Goal: Task Accomplishment & Management: Use online tool/utility

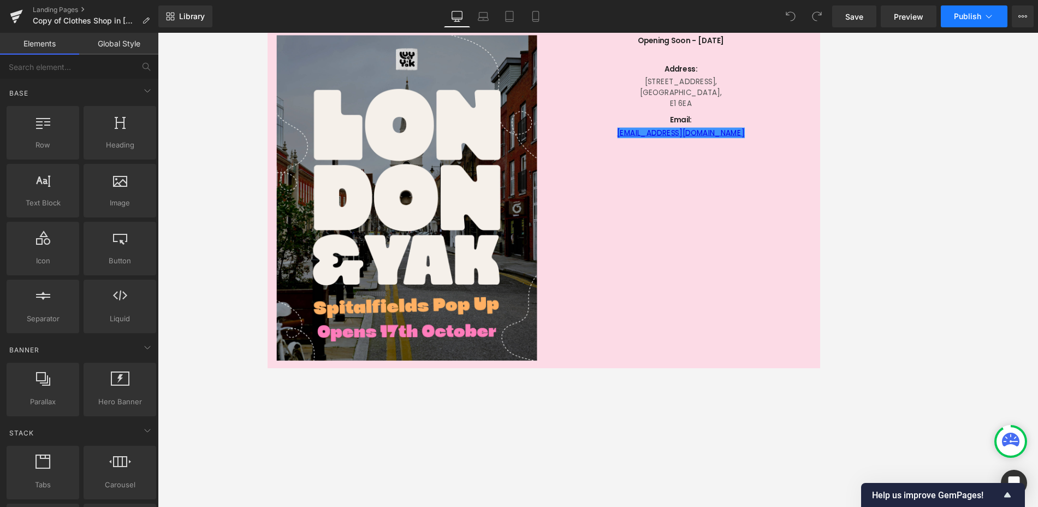
click at [993, 17] on icon at bounding box center [988, 16] width 11 height 11
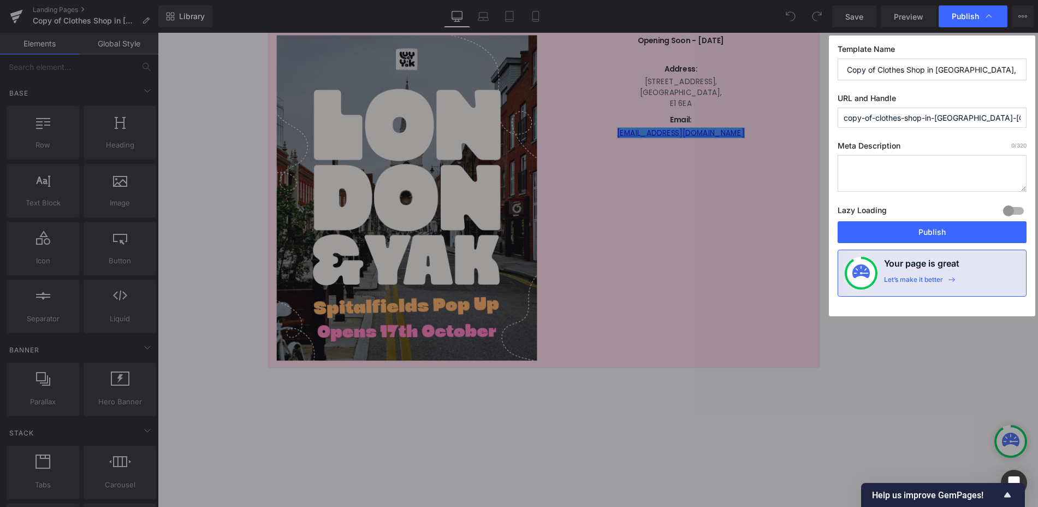
drag, startPoint x: 906, startPoint y: 120, endPoint x: 831, endPoint y: 121, distance: 75.4
click at [831, 121] on div "Template Name Copy of Clothes Shop in London, Spitalfields Market | URL and Han…" at bounding box center [932, 175] width 206 height 281
drag, startPoint x: 985, startPoint y: 115, endPoint x: 796, endPoint y: 122, distance: 188.5
click at [789, 122] on div "Publish Template Name Copy of Clothes Shop in London, Spitalfields Market | URL…" at bounding box center [519, 253] width 1038 height 507
type input "london-pop-up-store"
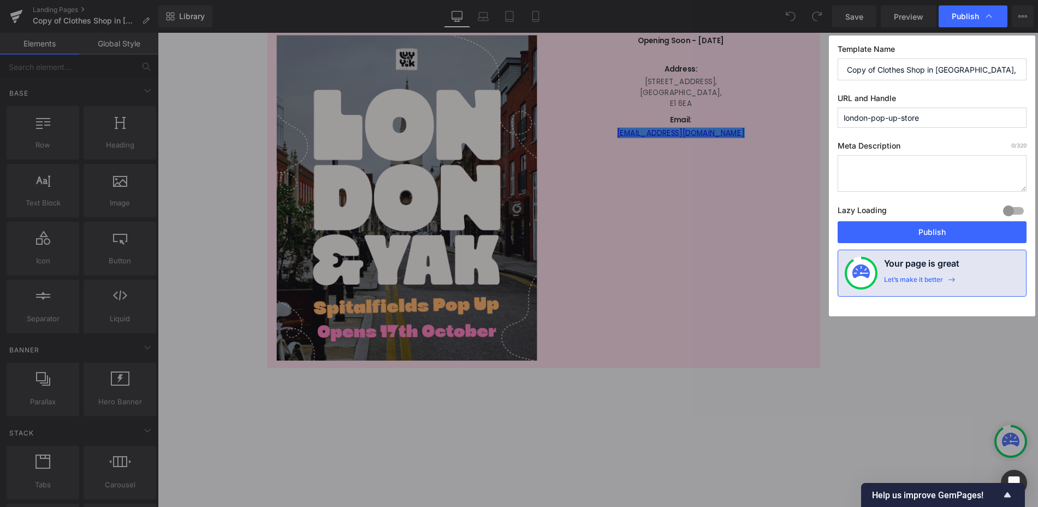
click at [908, 72] on input "Copy of Clothes Shop in London, Spitalfields Market |" at bounding box center [932, 69] width 189 height 22
drag, startPoint x: 877, startPoint y: 71, endPoint x: 762, endPoint y: 72, distance: 115.2
click at [764, 72] on div "Publish Template Name Copy of Clothes Shop in London, Spitalfields Market | URL…" at bounding box center [519, 253] width 1038 height 507
type input "Clothes Shop in London, Spitalfields Market |"
click at [967, 17] on span "Publish" at bounding box center [965, 16] width 27 height 10
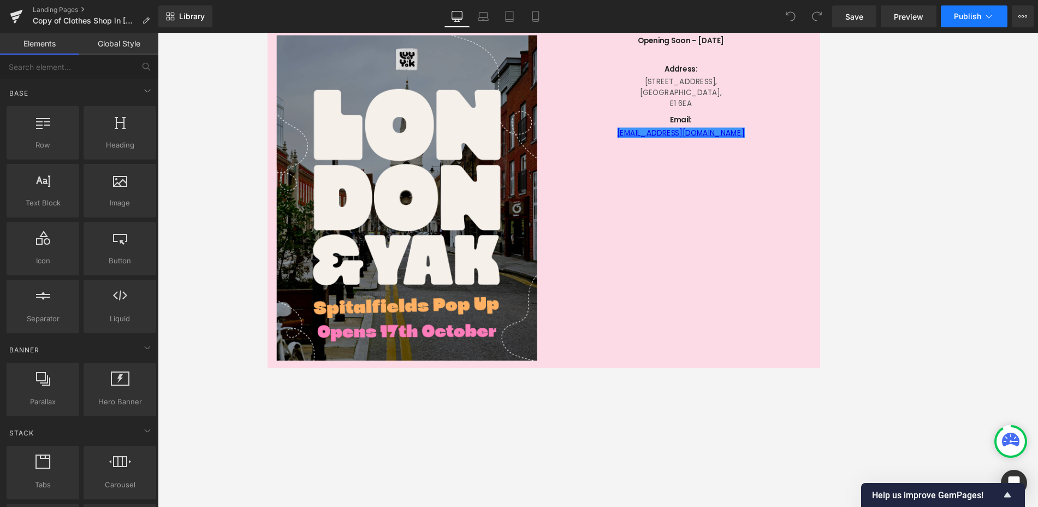
click at [963, 19] on span "Publish" at bounding box center [967, 16] width 27 height 9
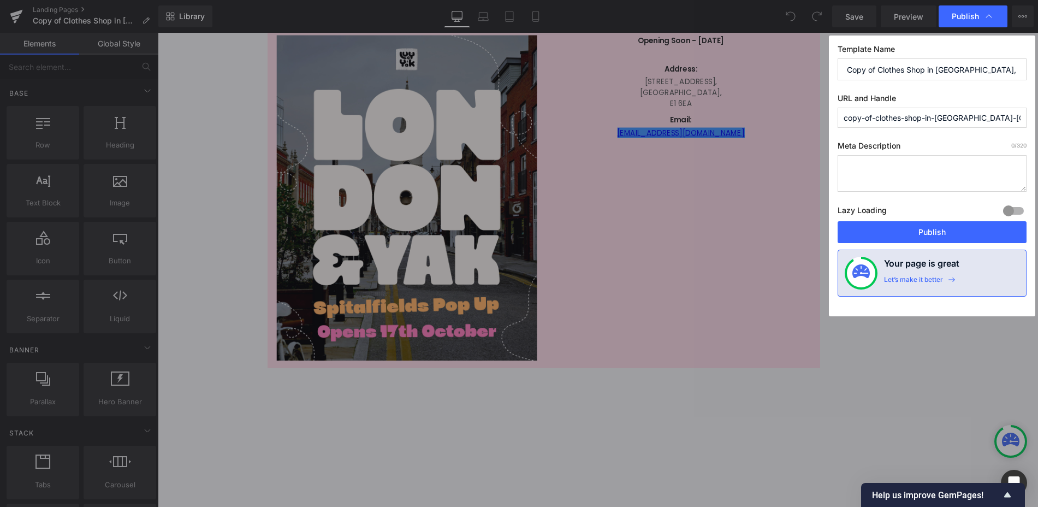
click at [995, 116] on input "copy-of-clothes-shop-in-london-spitalfields-market" at bounding box center [932, 118] width 189 height 20
type input "london-pop-up-store"
drag, startPoint x: 879, startPoint y: 69, endPoint x: 844, endPoint y: 72, distance: 34.6
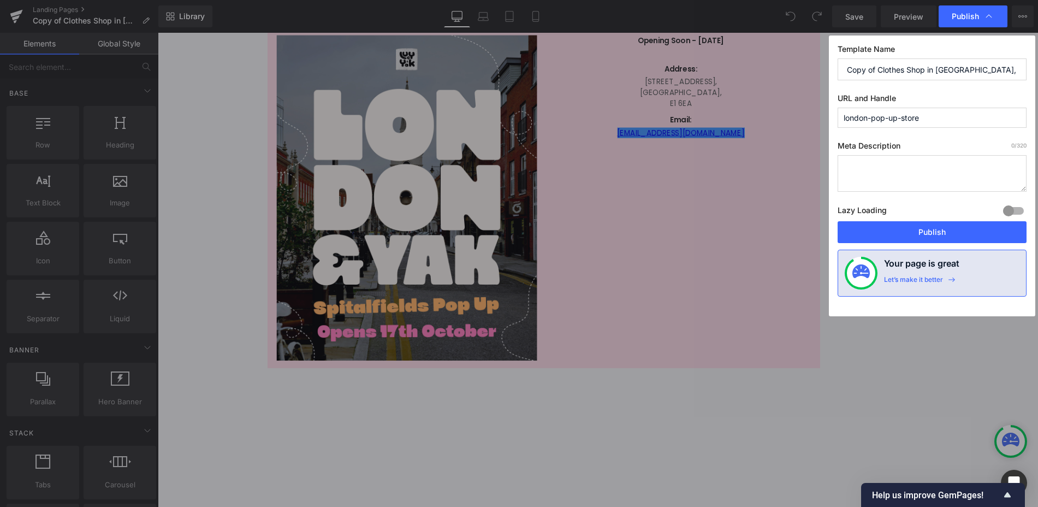
click at [844, 72] on input "Copy of Clothes Shop in London, Spitalfields Market |" at bounding box center [932, 69] width 189 height 22
type input "Clothes Shop in London, Spitalfields Market |"
click at [934, 229] on button "Publish" at bounding box center [932, 232] width 189 height 22
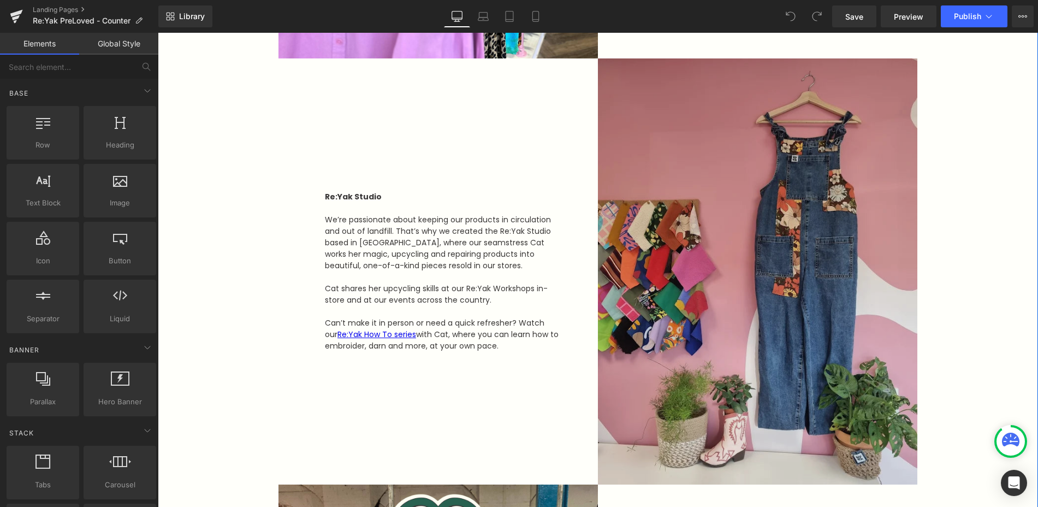
scroll to position [577, 0]
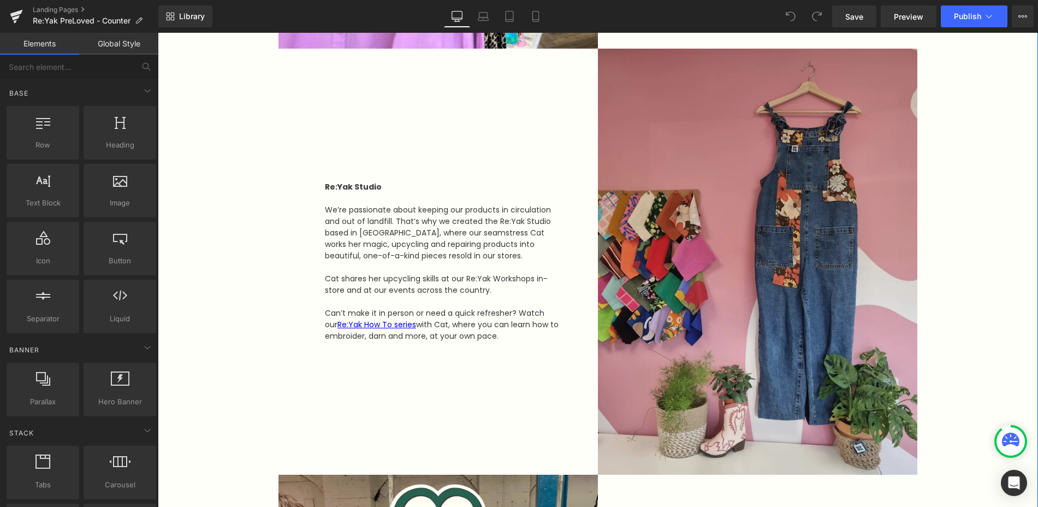
click at [754, 334] on img at bounding box center [757, 262] width 319 height 426
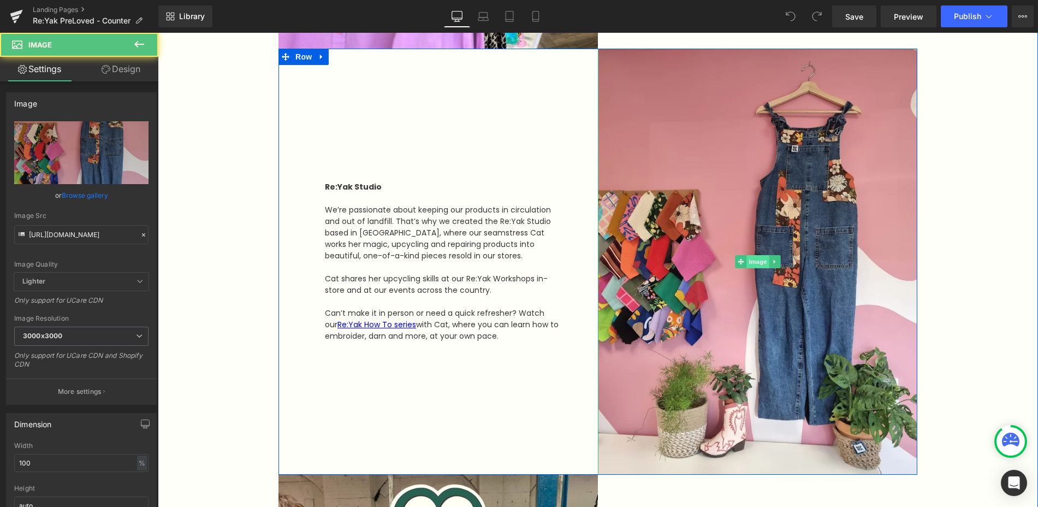
click at [757, 259] on span "Image" at bounding box center [757, 261] width 23 height 13
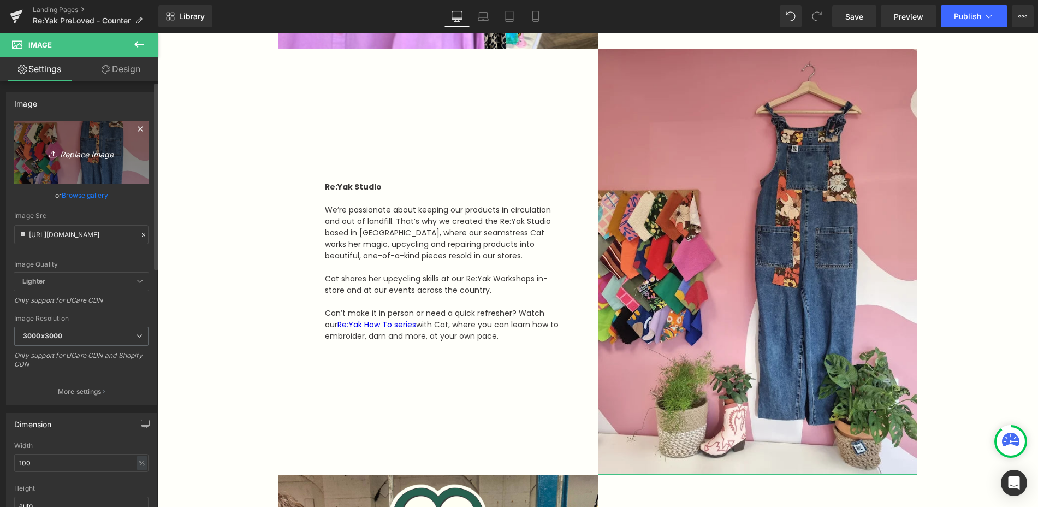
click at [93, 150] on icon "Replace Image" at bounding box center [81, 153] width 87 height 14
type input "C:\fakepath\REYAK-Studio-New.jpg"
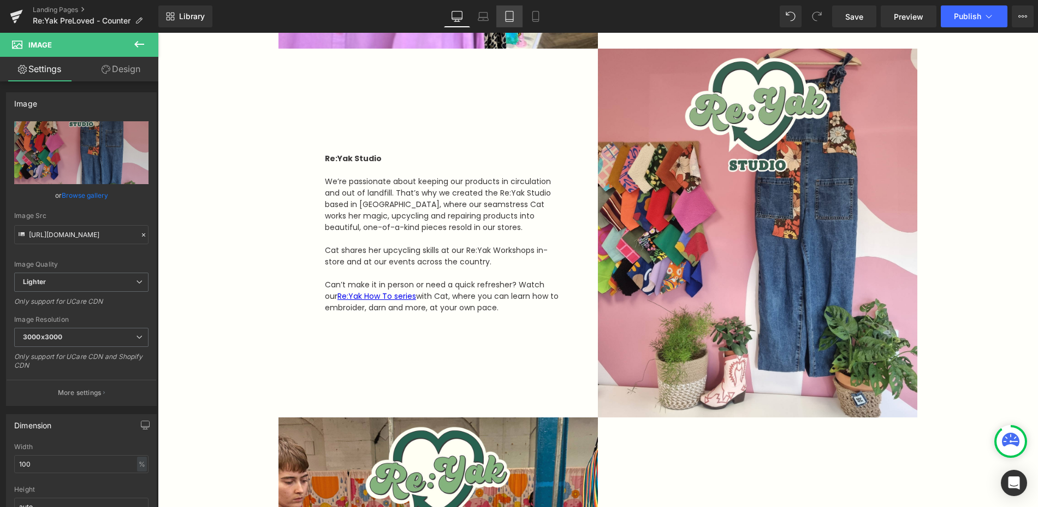
click at [506, 21] on icon at bounding box center [510, 16] width 8 height 10
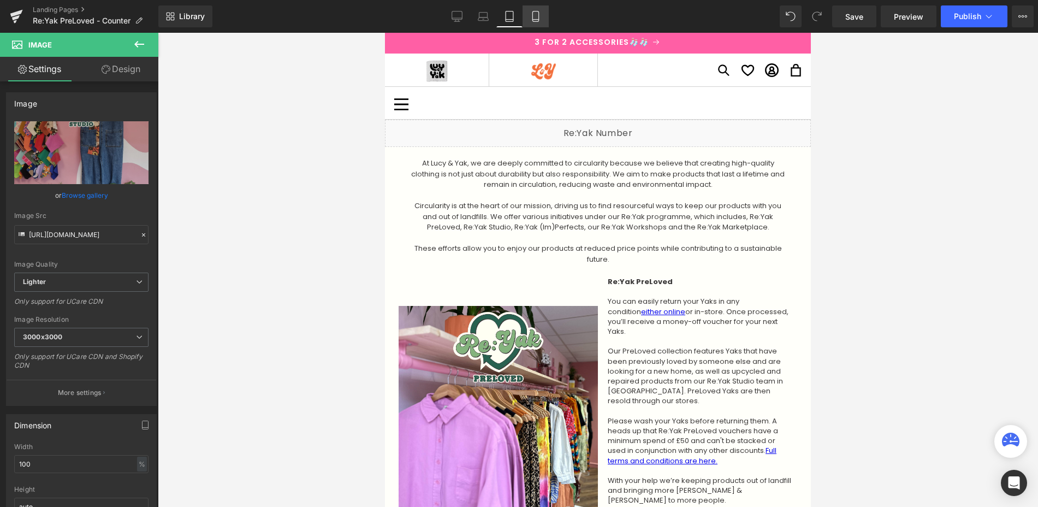
click at [540, 21] on icon at bounding box center [535, 16] width 11 height 11
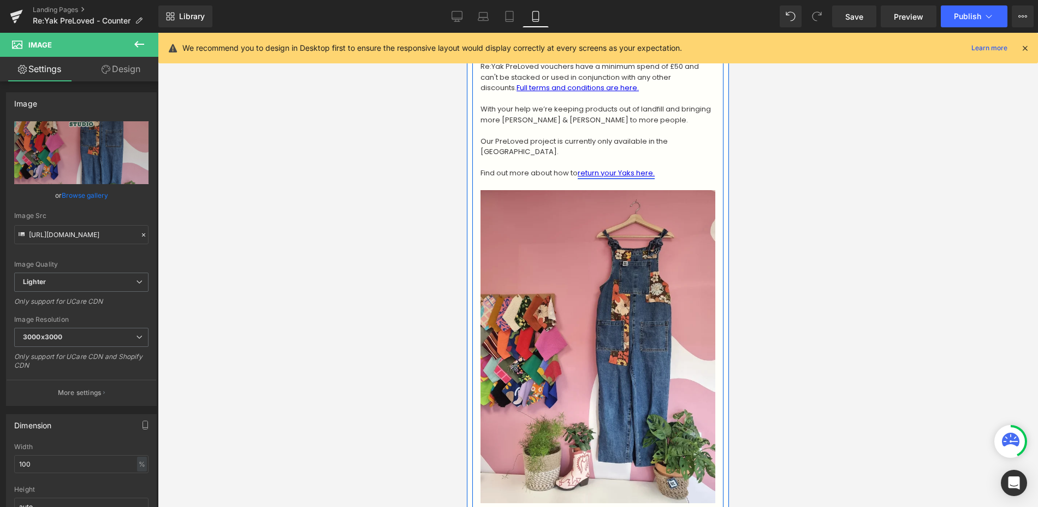
scroll to position [749, 0]
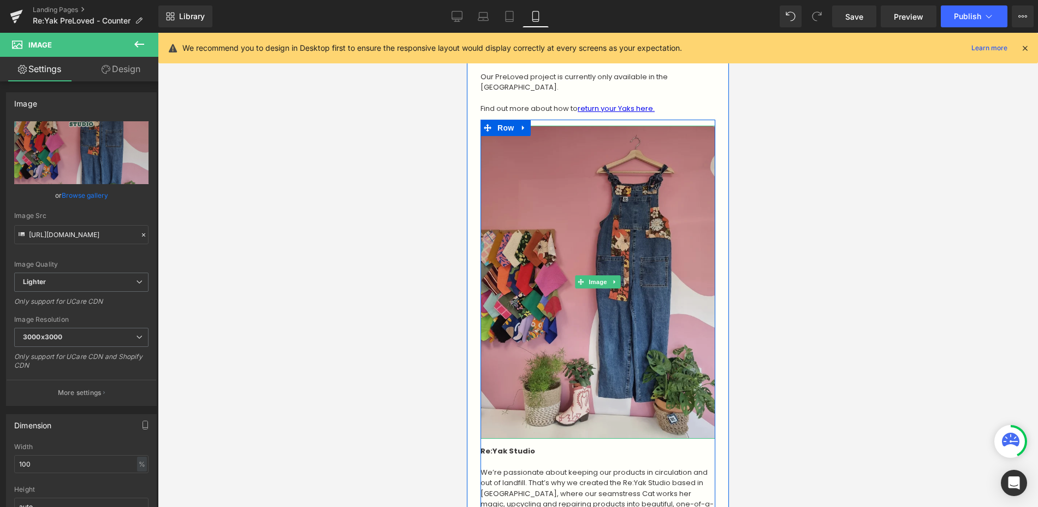
click at [595, 234] on img at bounding box center [598, 282] width 235 height 313
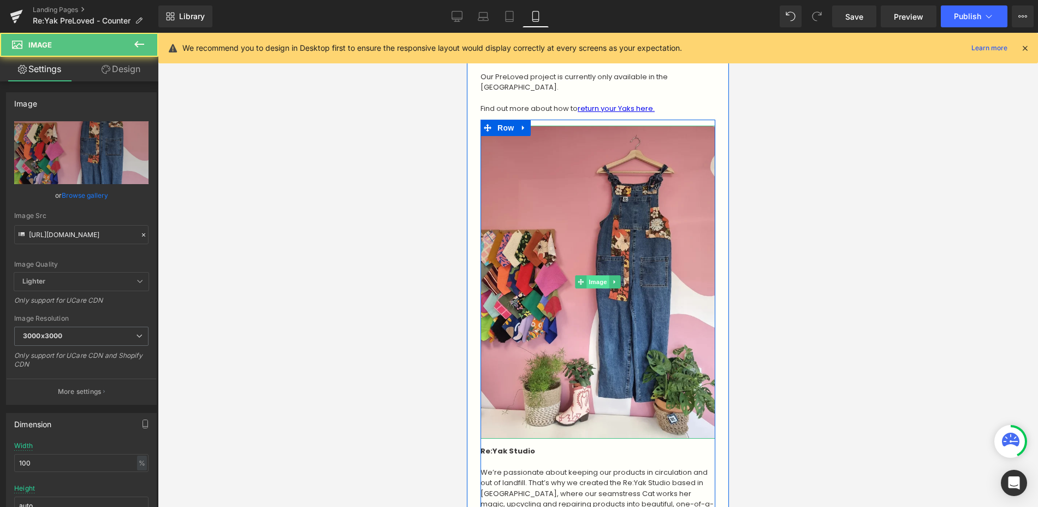
click at [596, 275] on span "Image" at bounding box center [597, 281] width 23 height 13
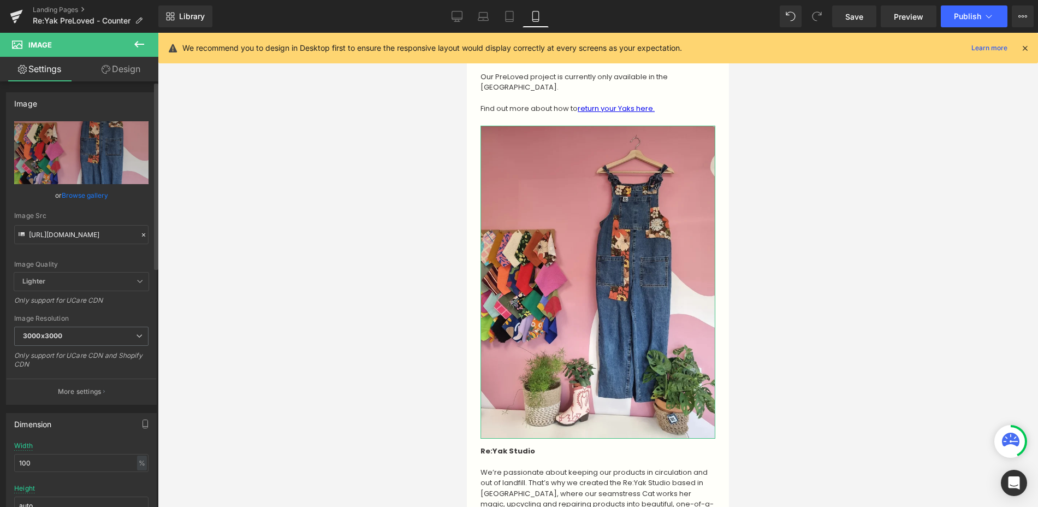
click at [89, 195] on link "Browse gallery" at bounding box center [85, 195] width 46 height 19
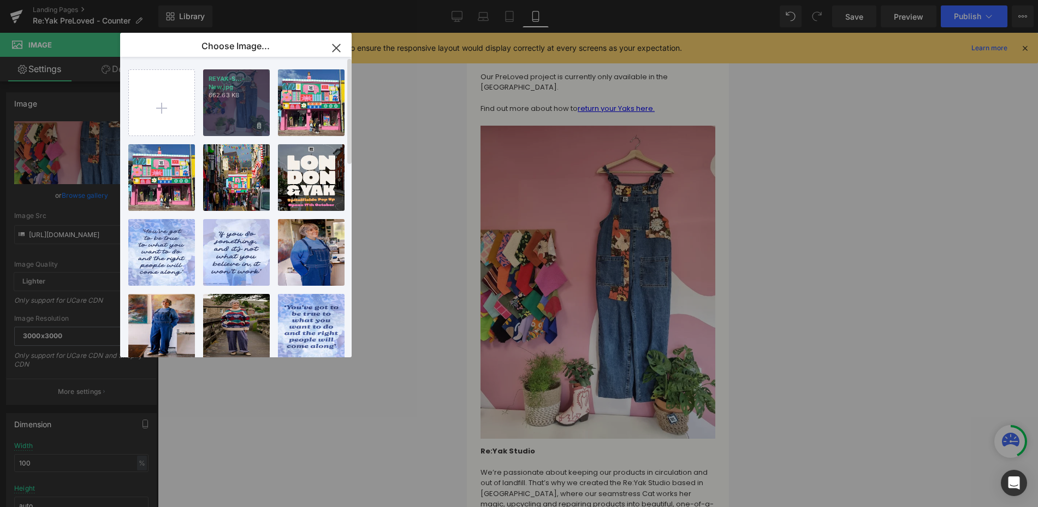
click at [245, 112] on div "REYAK-S...-New.jpg 662.63 KB" at bounding box center [236, 102] width 67 height 67
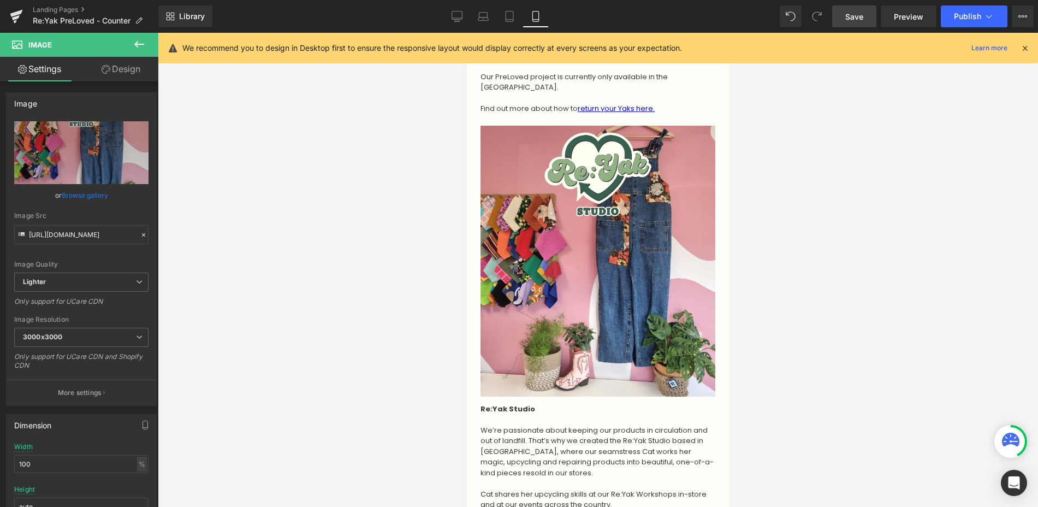
click at [846, 22] on span "Save" at bounding box center [854, 16] width 18 height 11
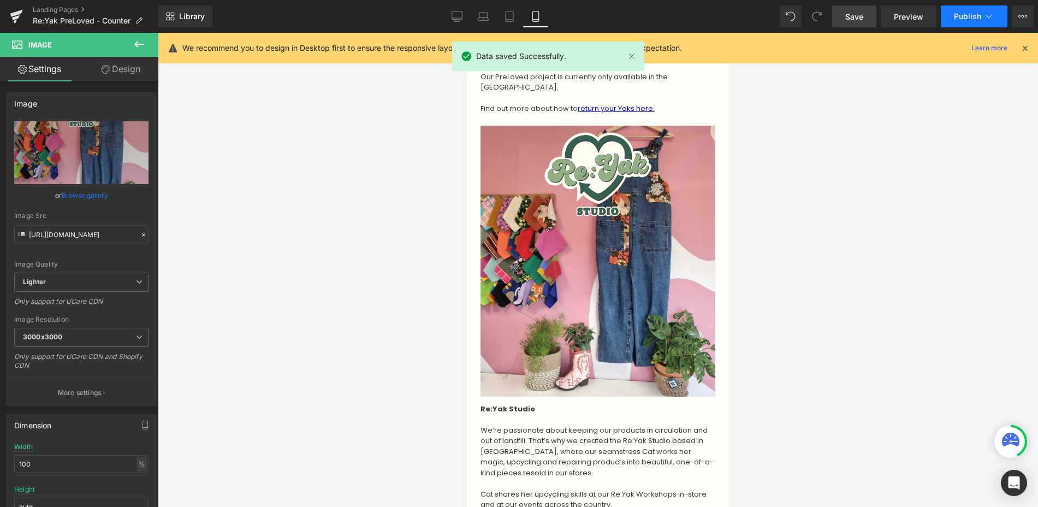
click at [953, 18] on button "Publish" at bounding box center [974, 16] width 67 height 22
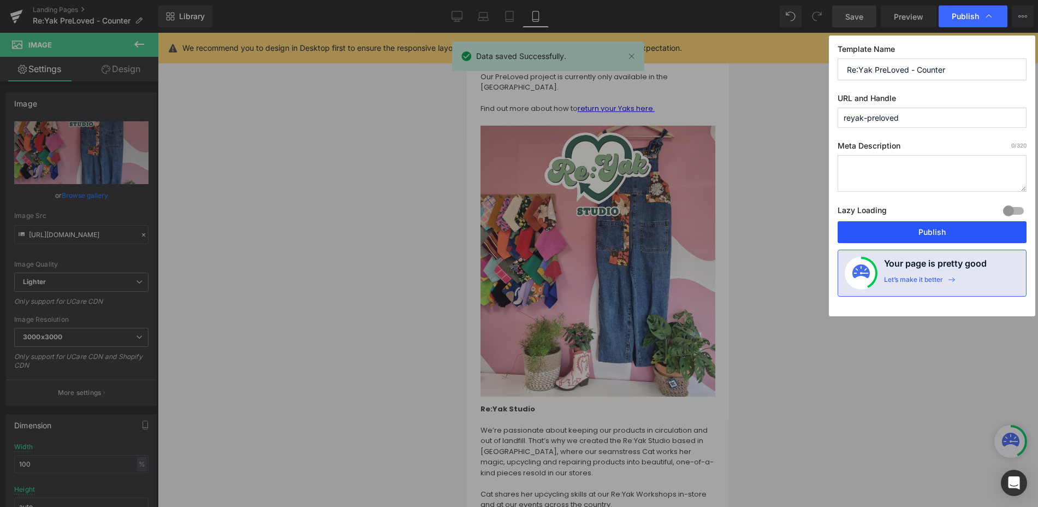
click at [927, 230] on button "Publish" at bounding box center [932, 232] width 189 height 22
